Goal: Information Seeking & Learning: Learn about a topic

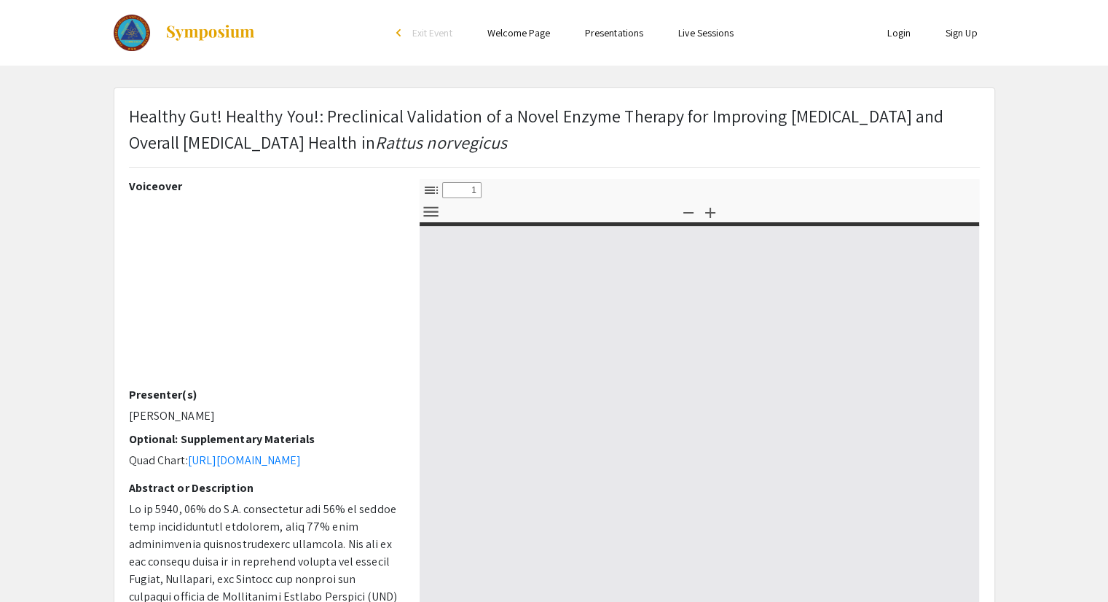
select select "custom"
type input "0"
select select "custom"
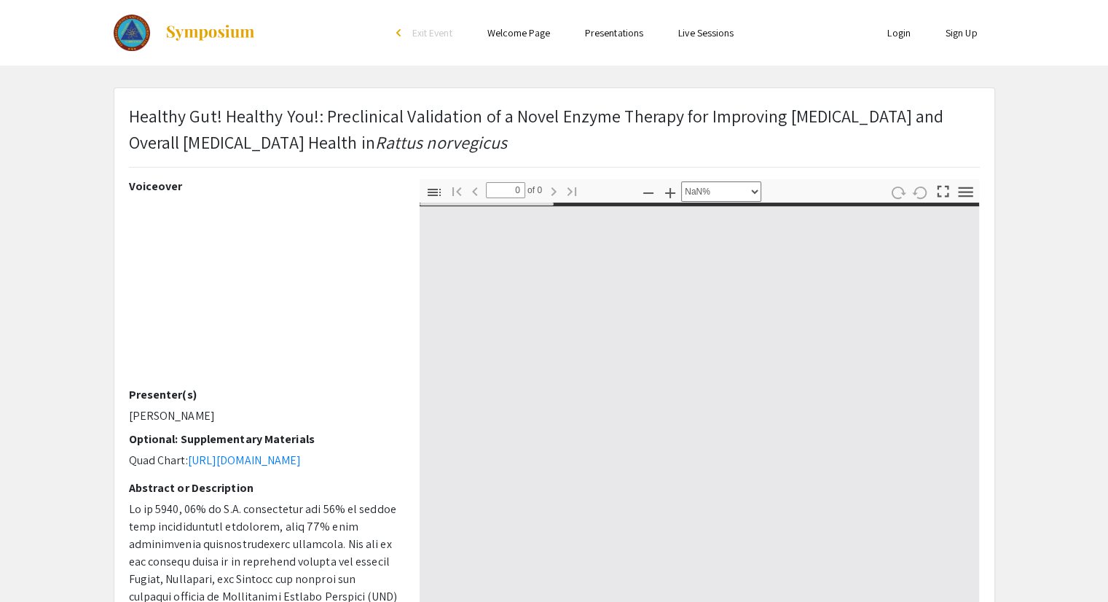
type input "1"
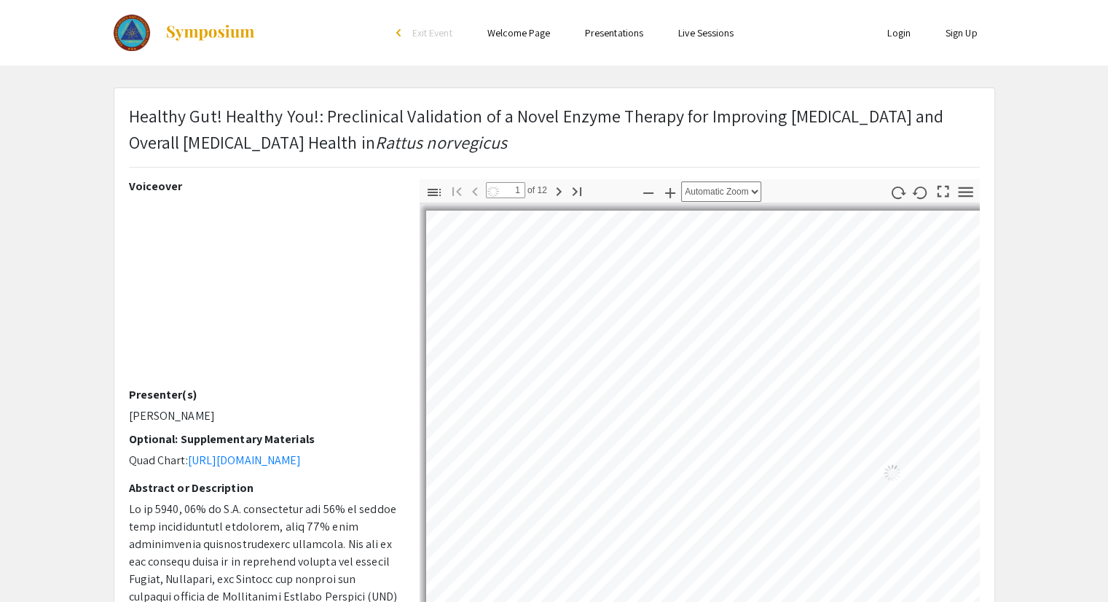
select select "auto"
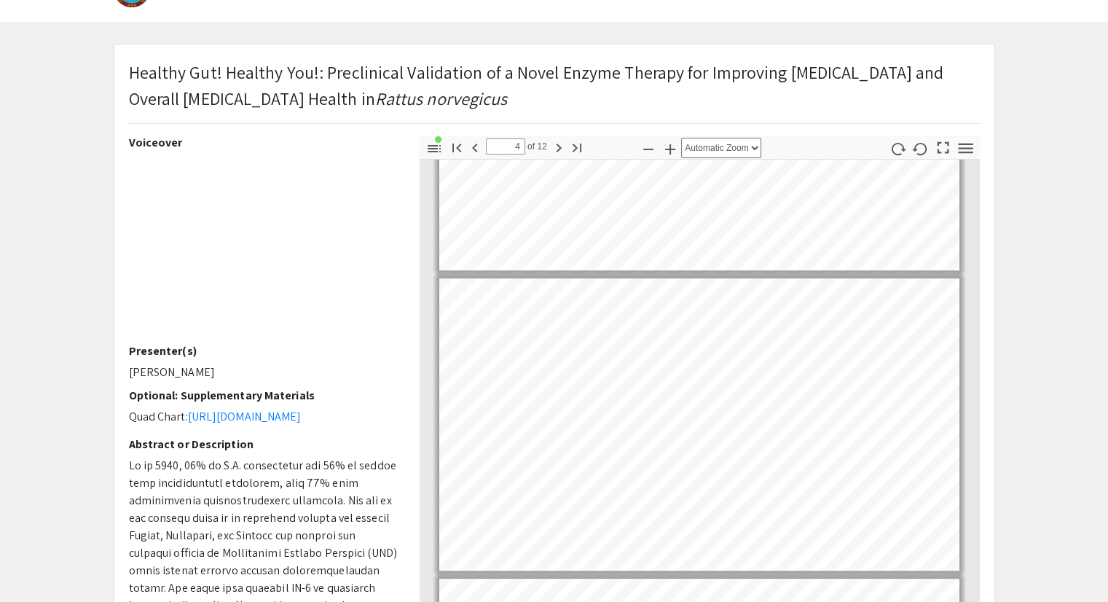
scroll to position [807, 0]
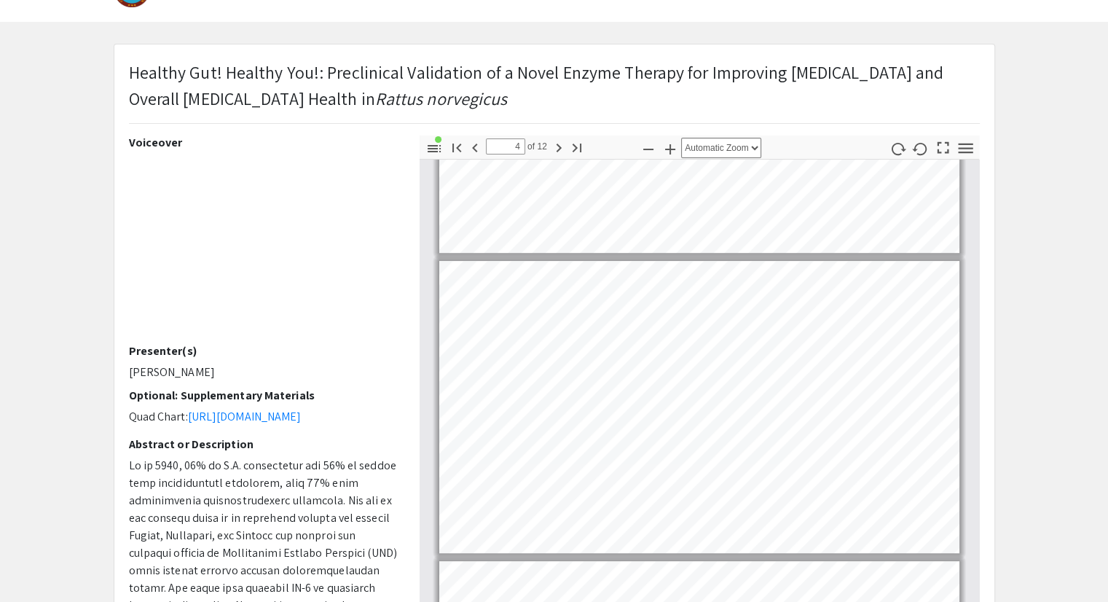
click at [725, 109] on div "Healthy Gut! Healthy You!: Preclinical Validation of a Novel Enzyme Therapy for…" at bounding box center [554, 424] width 880 height 761
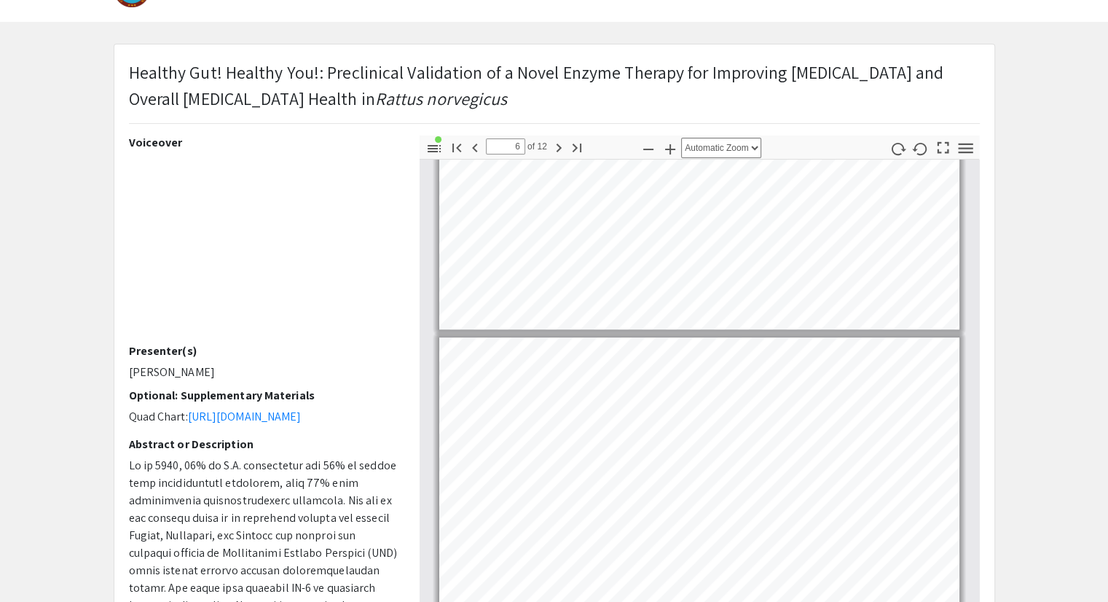
scroll to position [1332, 0]
click at [743, 141] on div "Toggle Sidebar Find Go to First Page Previous 6 of 12 Next Go to Last Page Zoom…" at bounding box center [700, 391] width 560 height 510
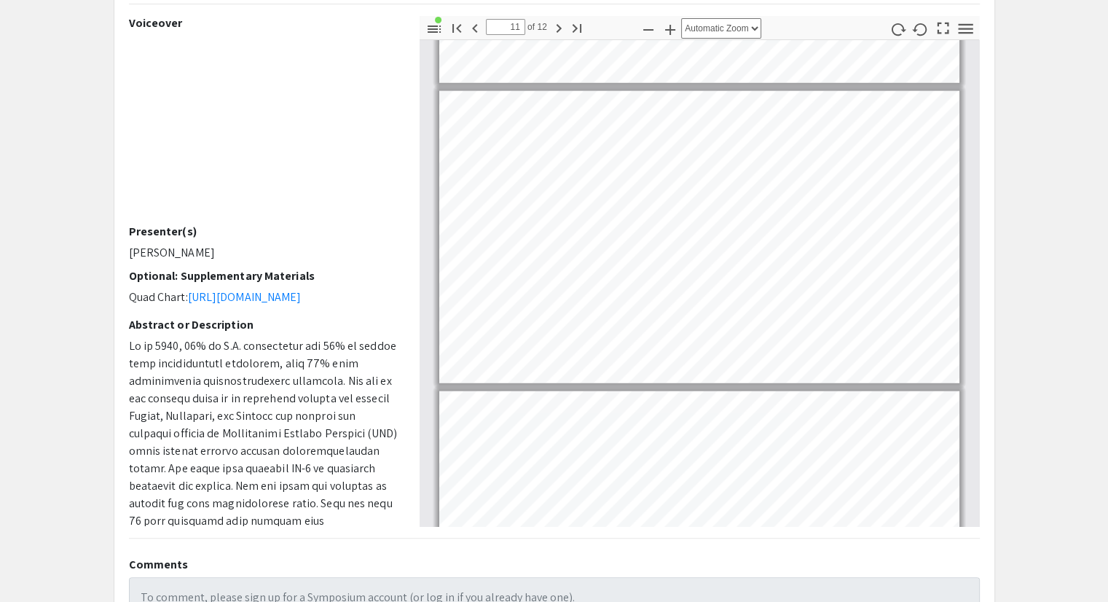
scroll to position [2996, 0]
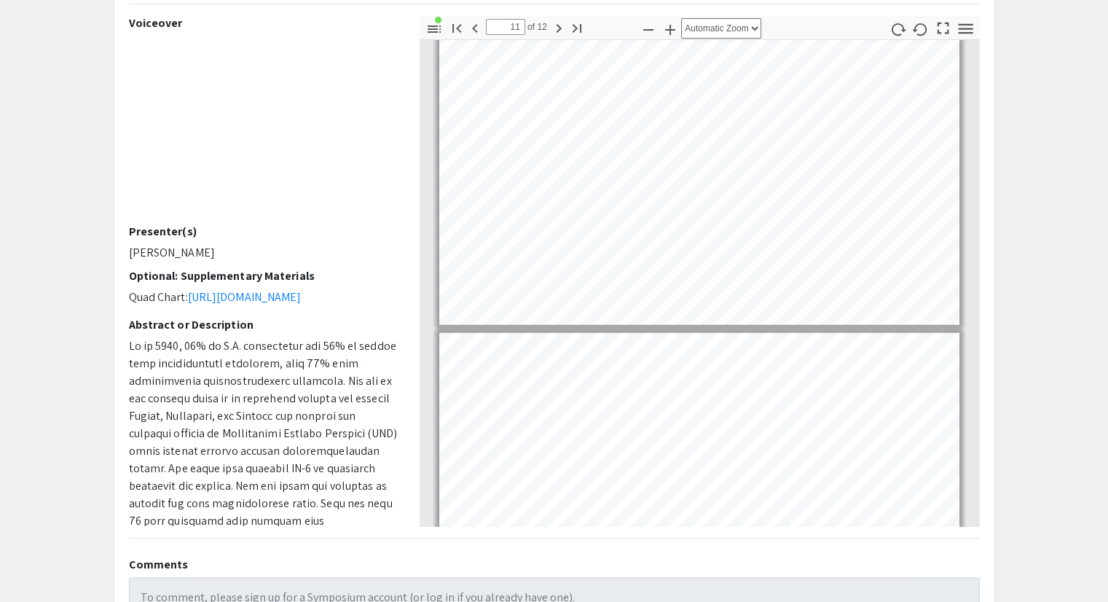
type input "12"
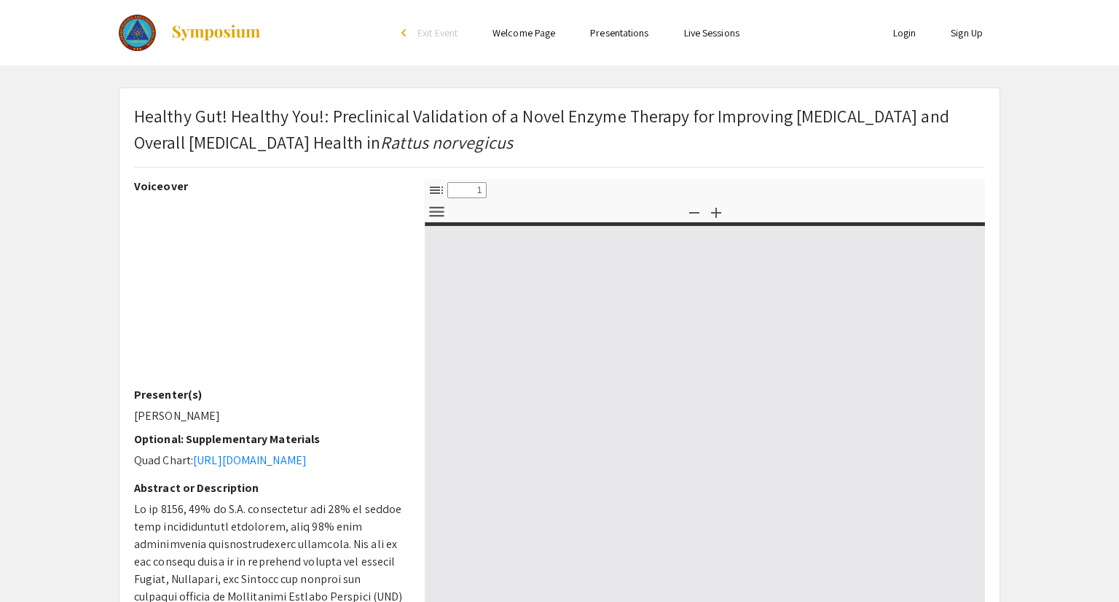
select select "custom"
type input "0"
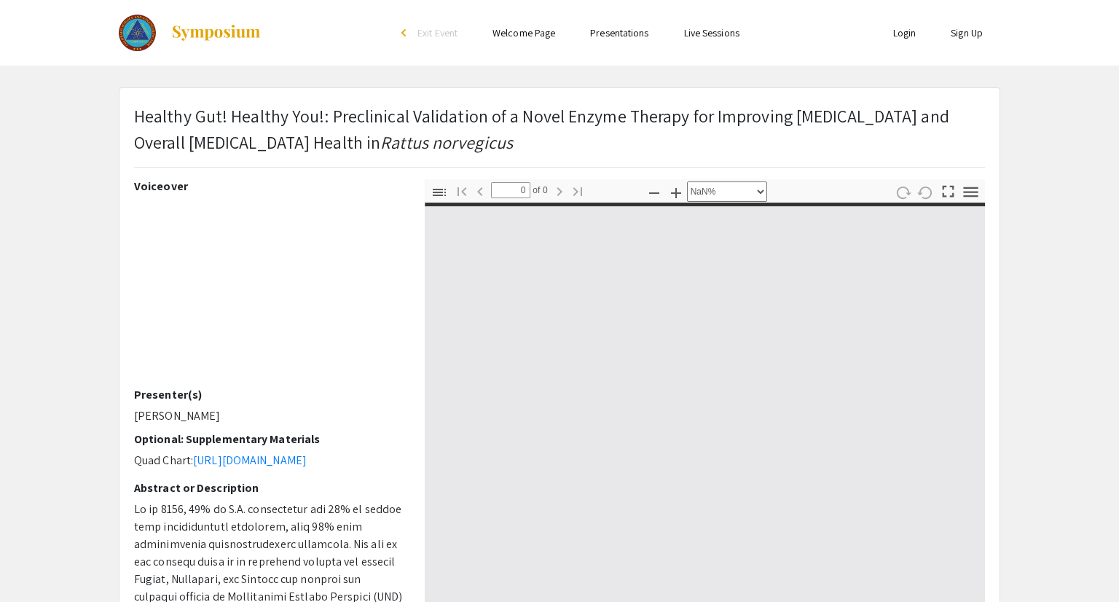
select select "auto"
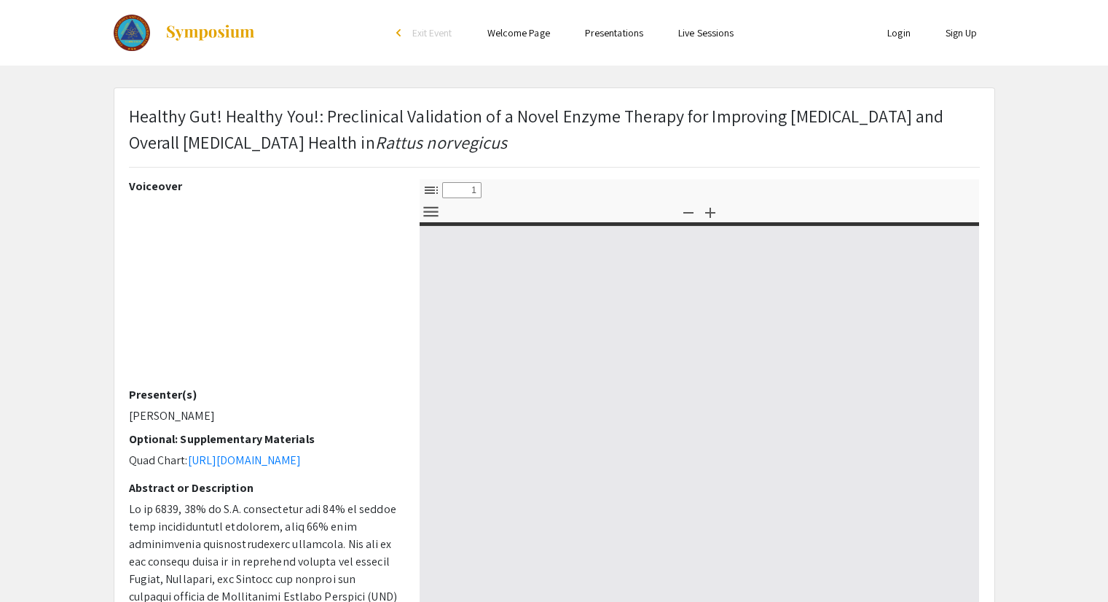
select select "custom"
type input "0"
select select "auto"
